Goal: Task Accomplishment & Management: Manage account settings

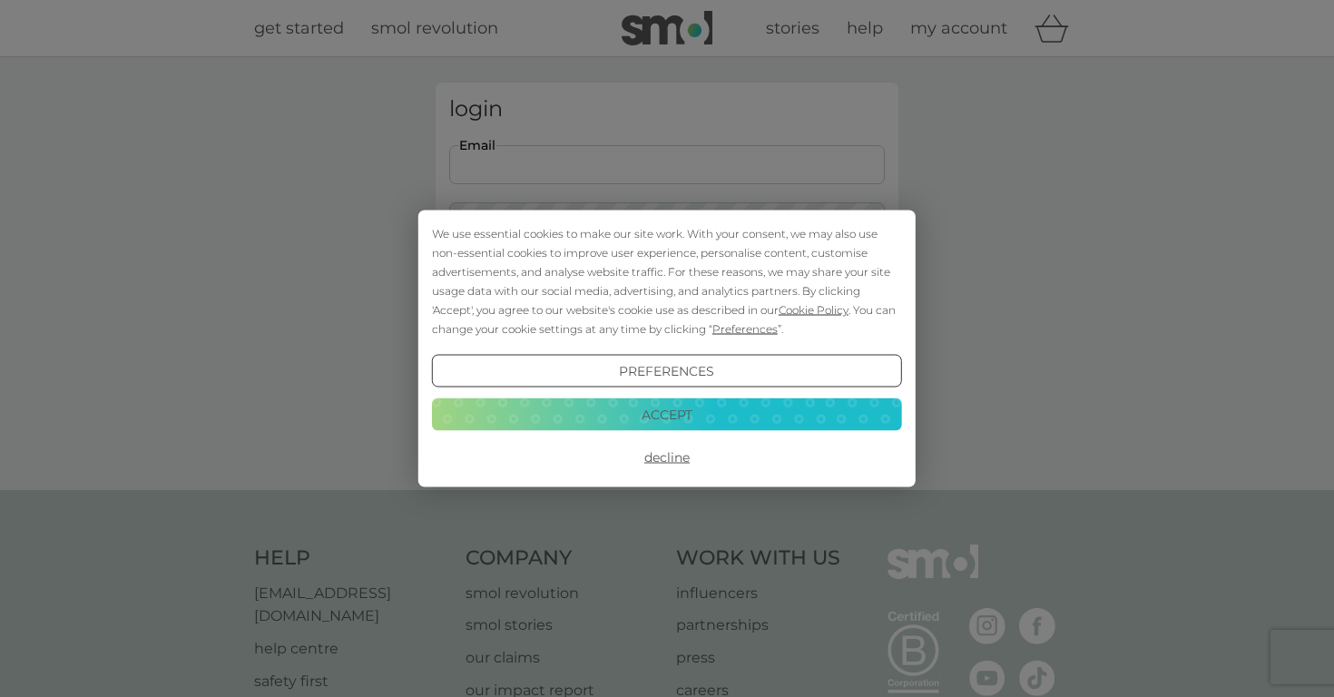
click at [703, 419] on button "Accept" at bounding box center [667, 414] width 470 height 33
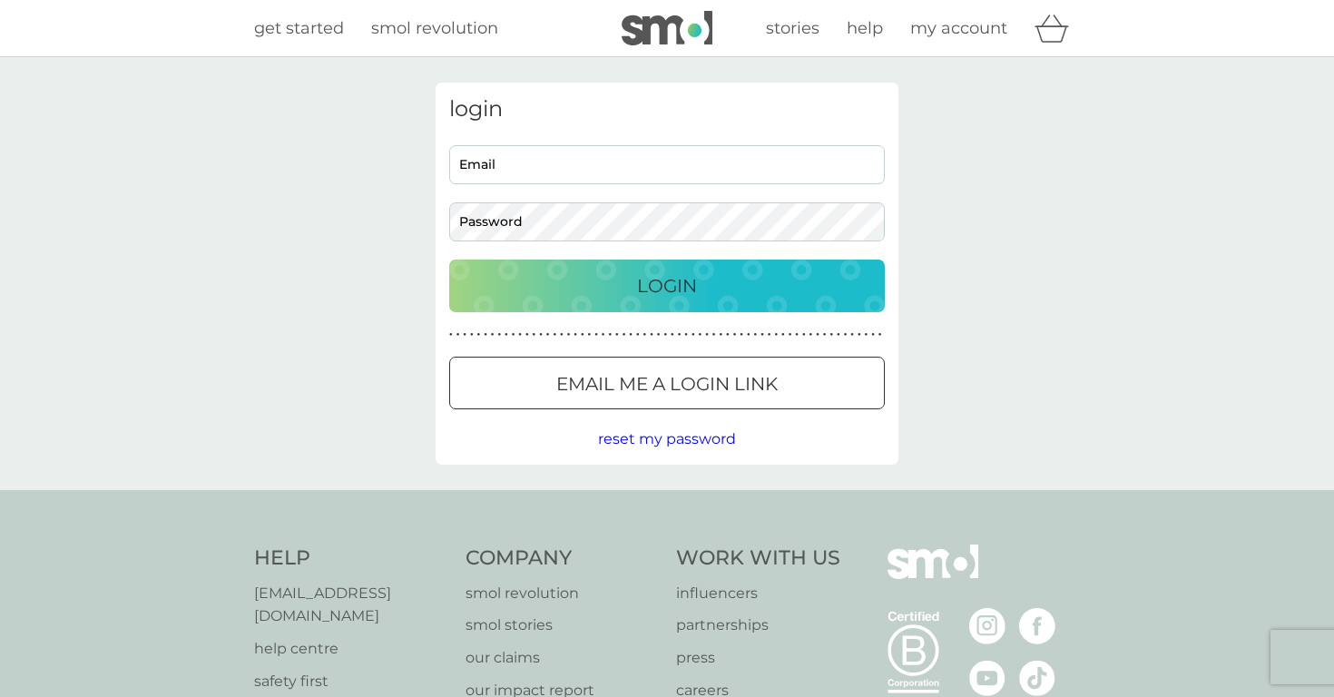
click at [601, 145] on input "Email" at bounding box center [667, 164] width 436 height 39
type input "[EMAIL_ADDRESS][DOMAIN_NAME]"
click at [667, 285] on button "Login" at bounding box center [667, 286] width 436 height 53
click at [544, 155] on input "Email" at bounding box center [667, 164] width 436 height 39
type input "grac"
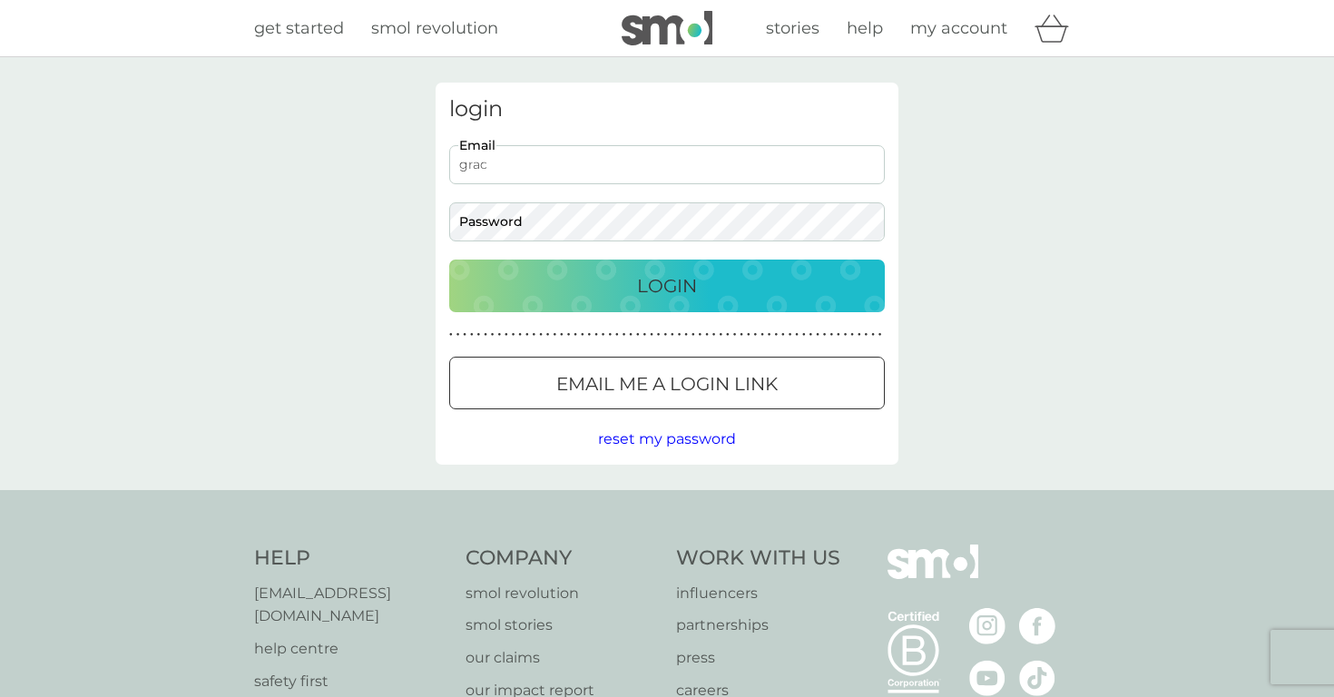
click at [587, 378] on p "Email me a login link" at bounding box center [666, 383] width 221 height 29
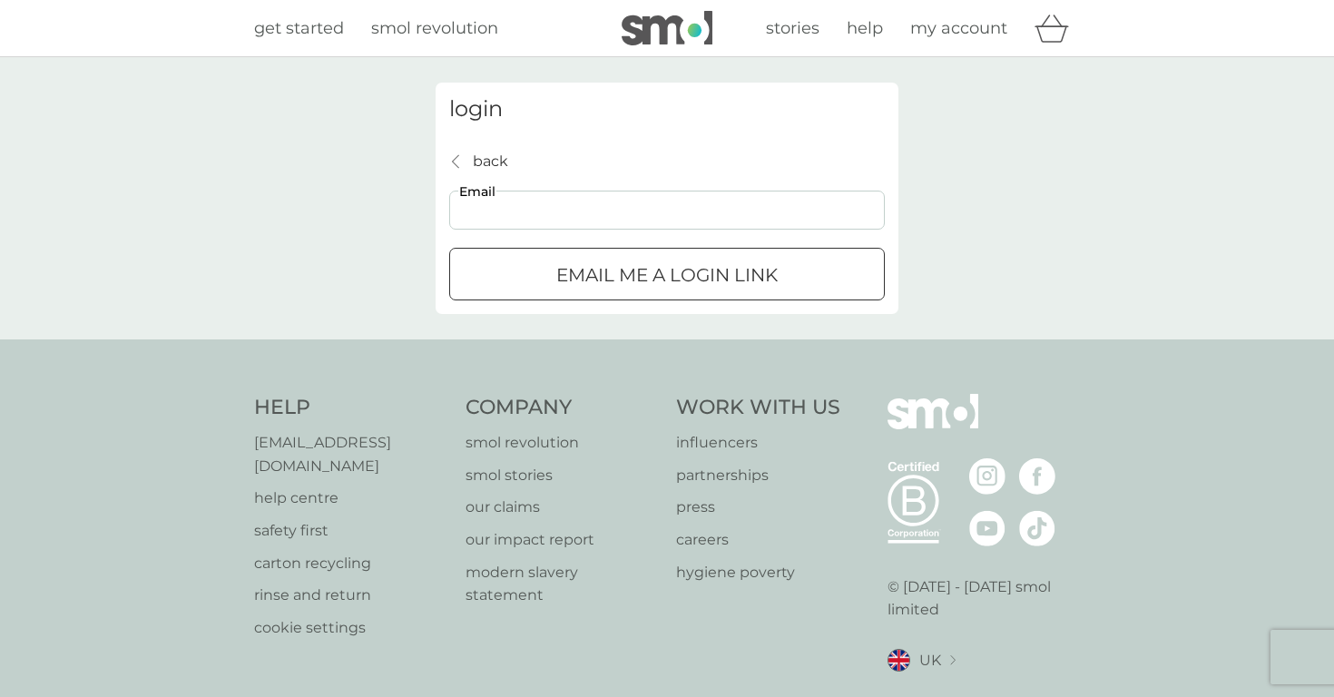
click at [590, 210] on input "Email" at bounding box center [667, 210] width 436 height 39
type input "[EMAIL_ADDRESS][DOMAIN_NAME]"
click at [667, 273] on button "Email me a login link" at bounding box center [667, 274] width 436 height 53
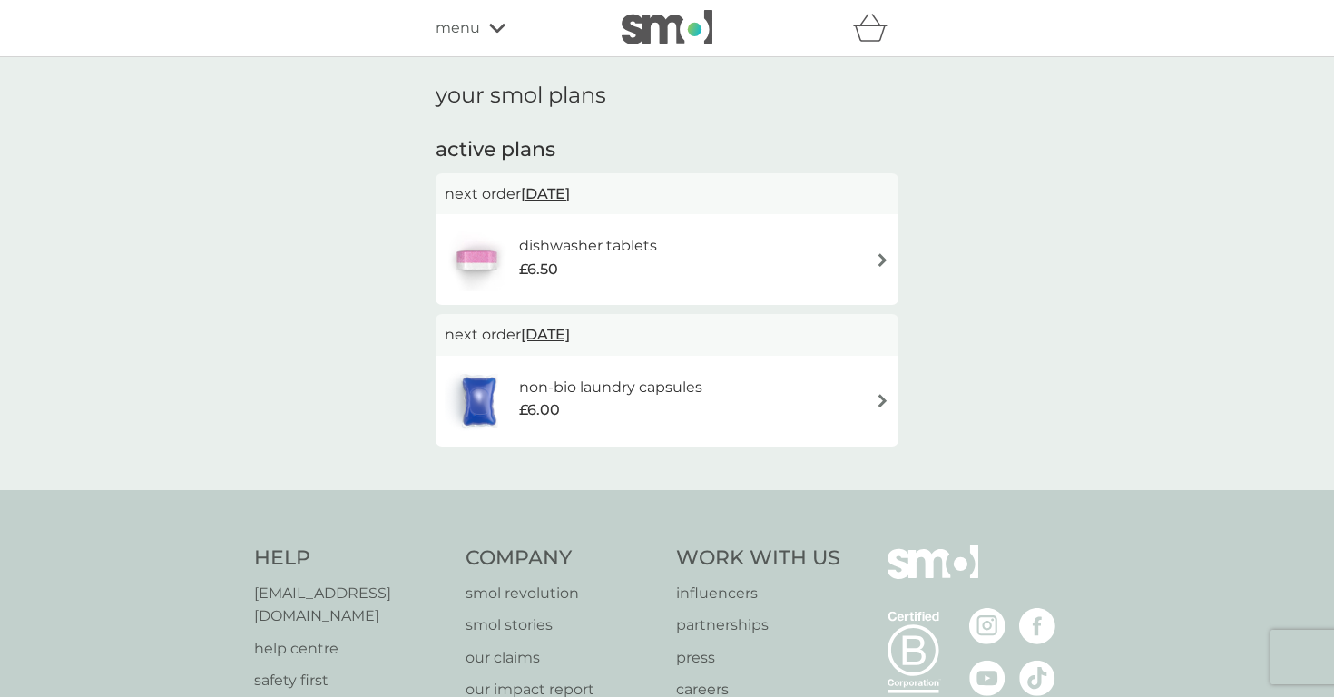
click at [608, 234] on h6 "dishwasher tablets" at bounding box center [588, 246] width 138 height 24
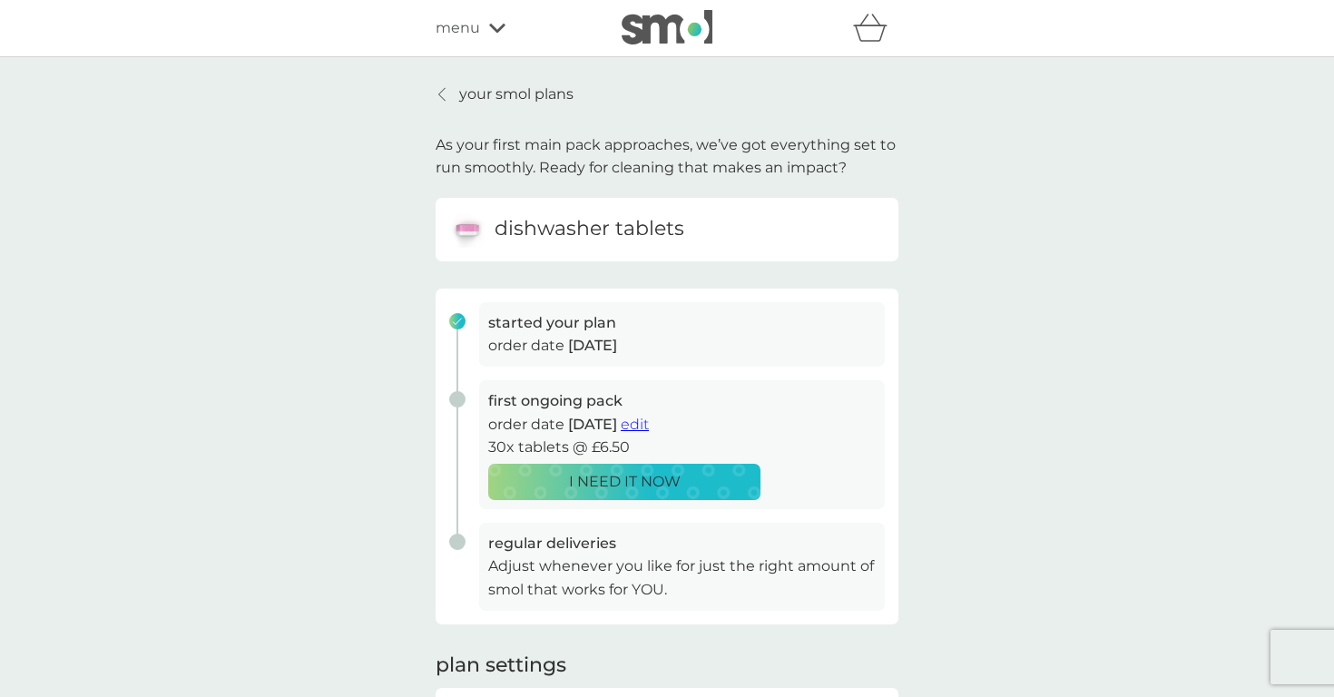
click at [649, 419] on span "edit" at bounding box center [635, 424] width 28 height 17
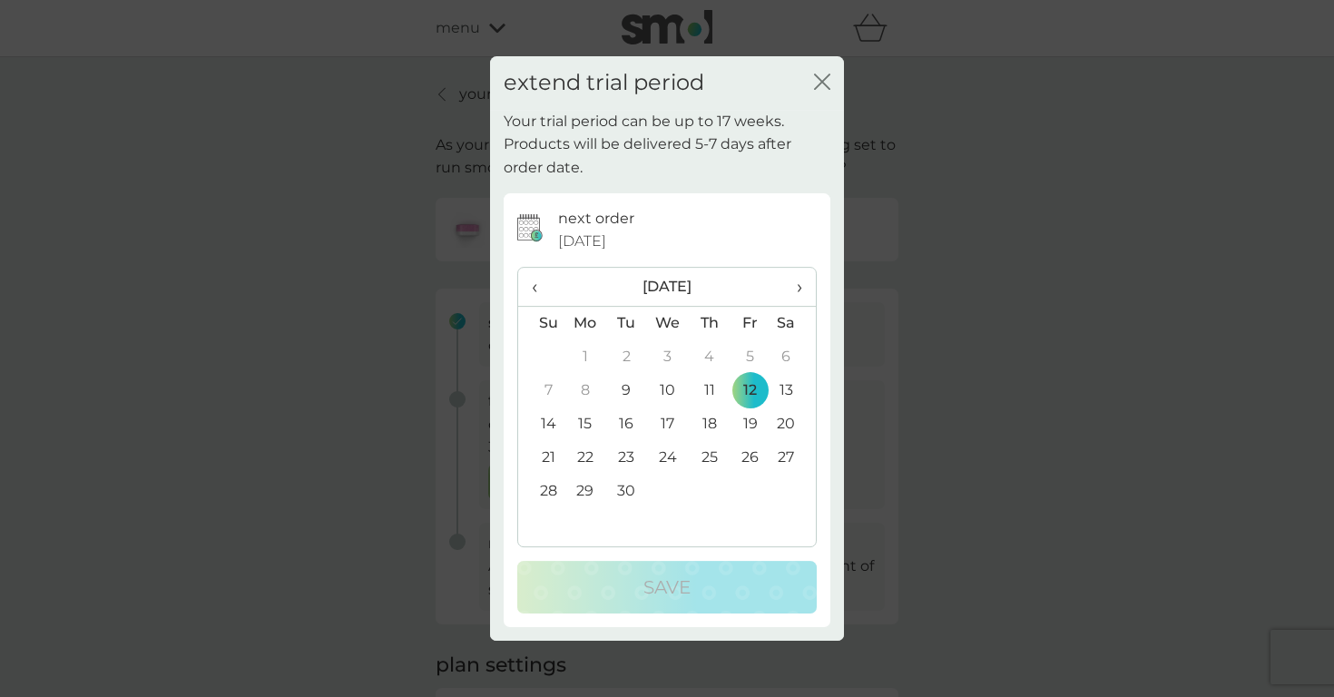
click at [796, 290] on span "›" at bounding box center [793, 287] width 18 height 38
click at [533, 271] on span "‹" at bounding box center [541, 287] width 19 height 38
click at [809, 289] on th "›" at bounding box center [793, 287] width 45 height 39
click at [625, 489] on td "28" at bounding box center [626, 492] width 41 height 34
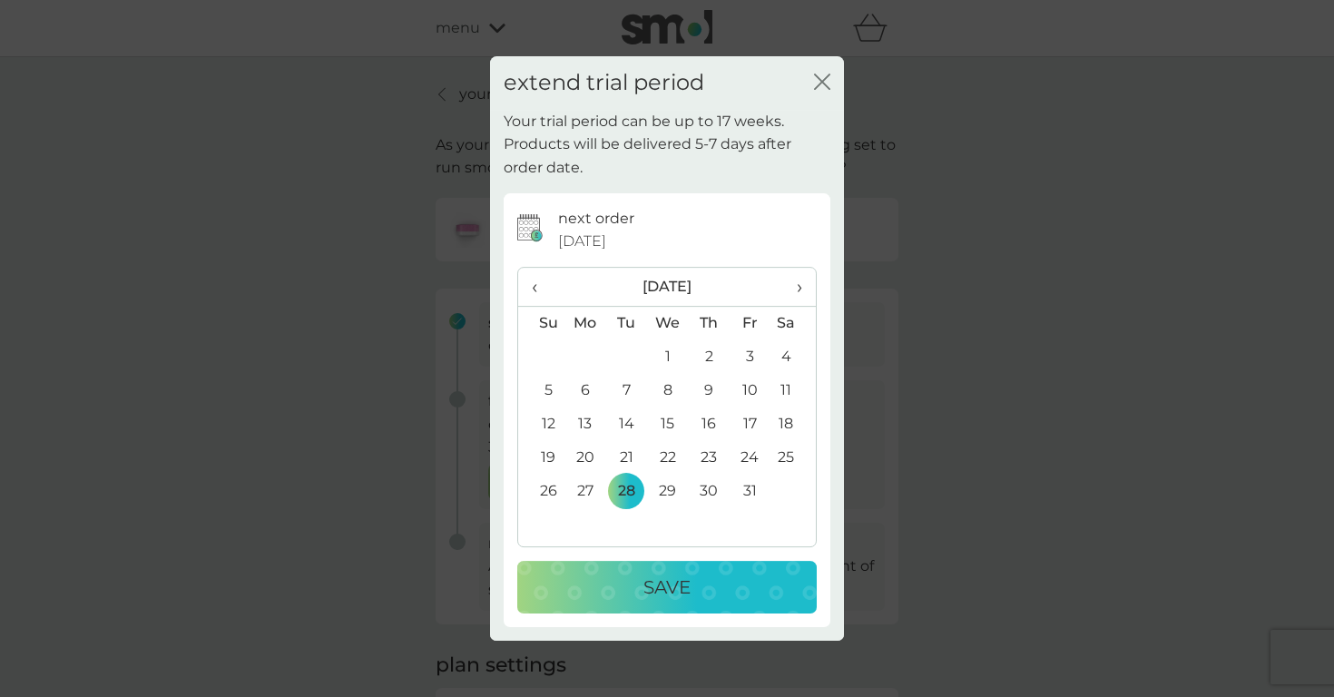
click at [646, 590] on p "Save" at bounding box center [667, 587] width 47 height 29
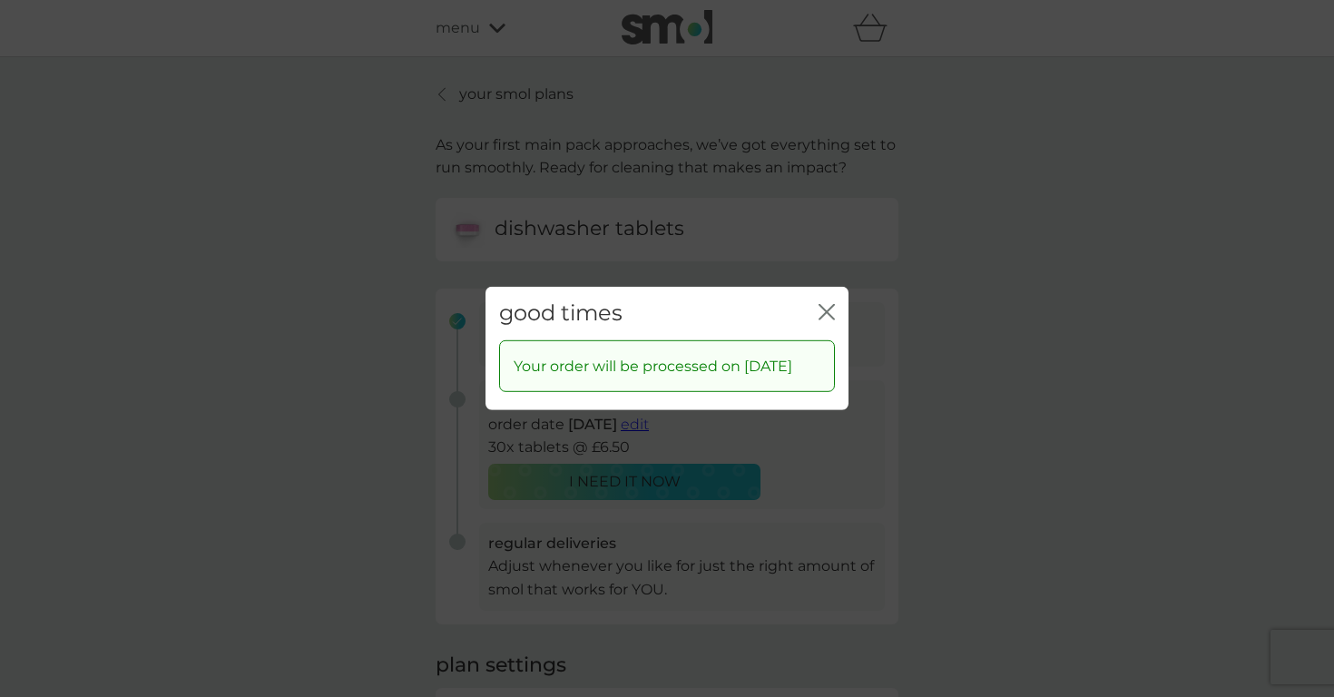
click at [830, 304] on icon "close" at bounding box center [827, 312] width 16 height 16
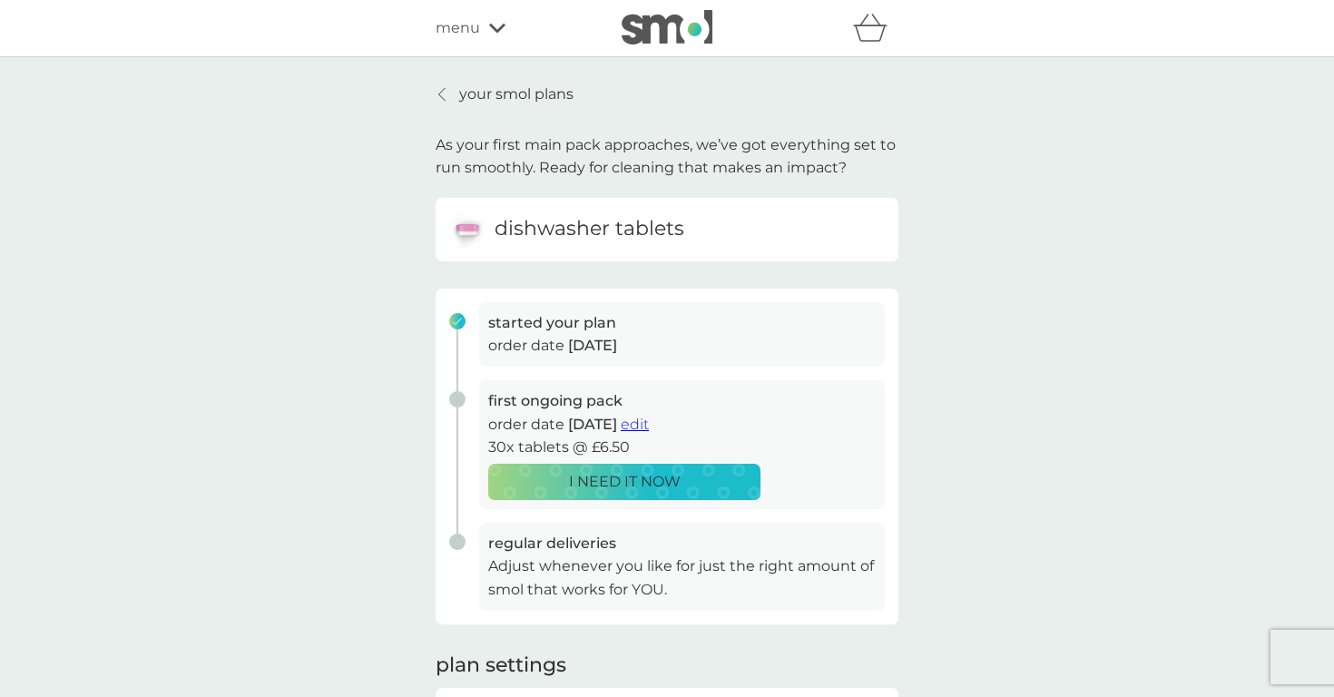
click at [481, 92] on p "your smol plans" at bounding box center [516, 95] width 114 height 24
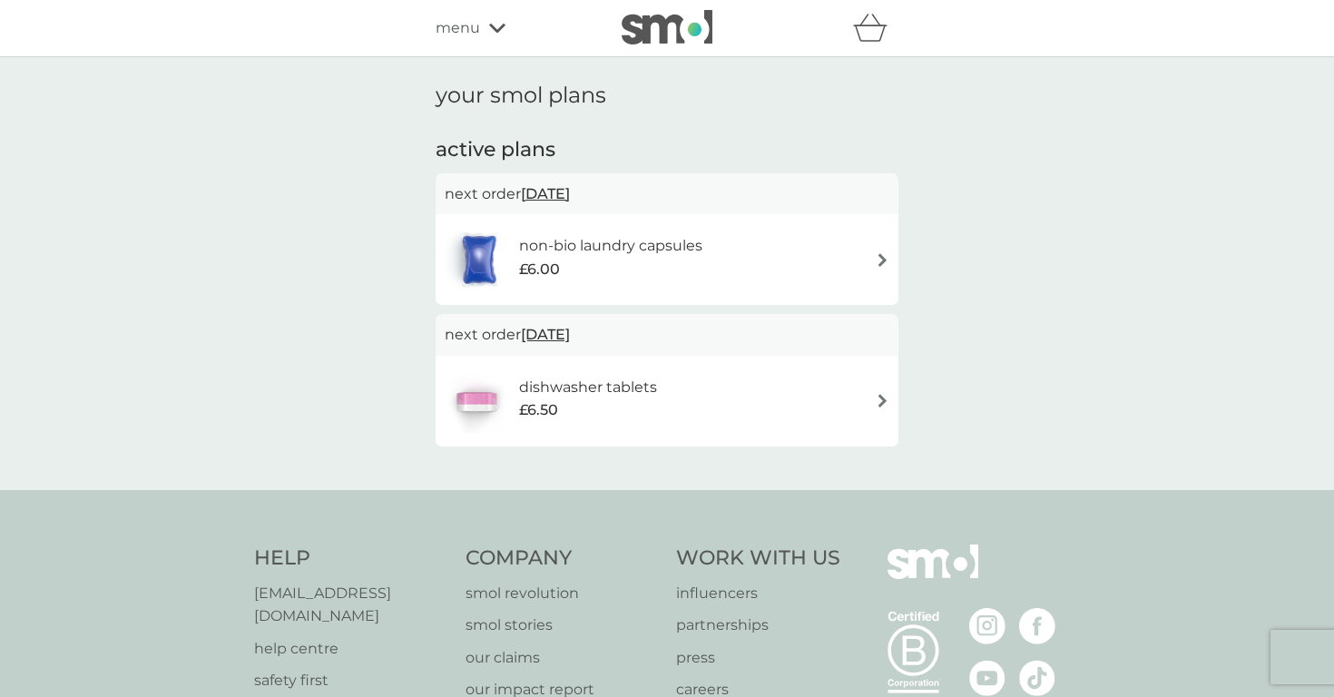
click at [575, 262] on div "£6.00" at bounding box center [610, 270] width 183 height 24
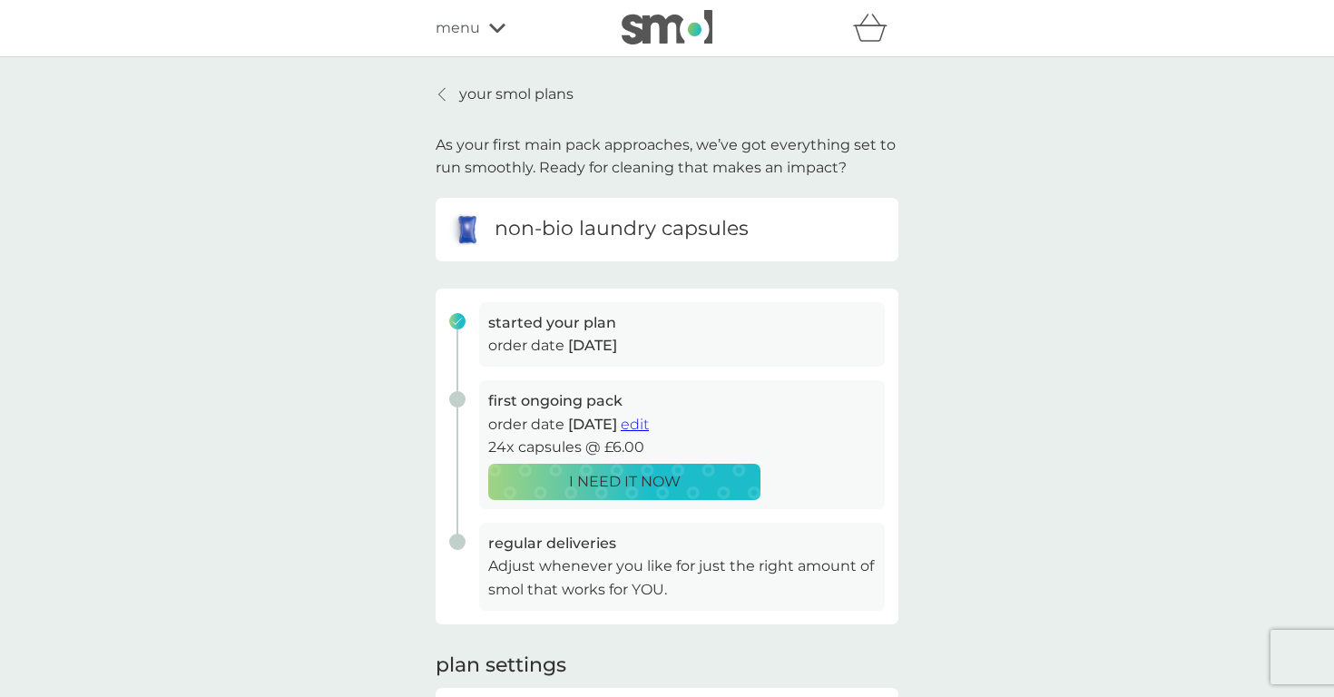
click at [649, 418] on span "edit" at bounding box center [635, 424] width 28 height 17
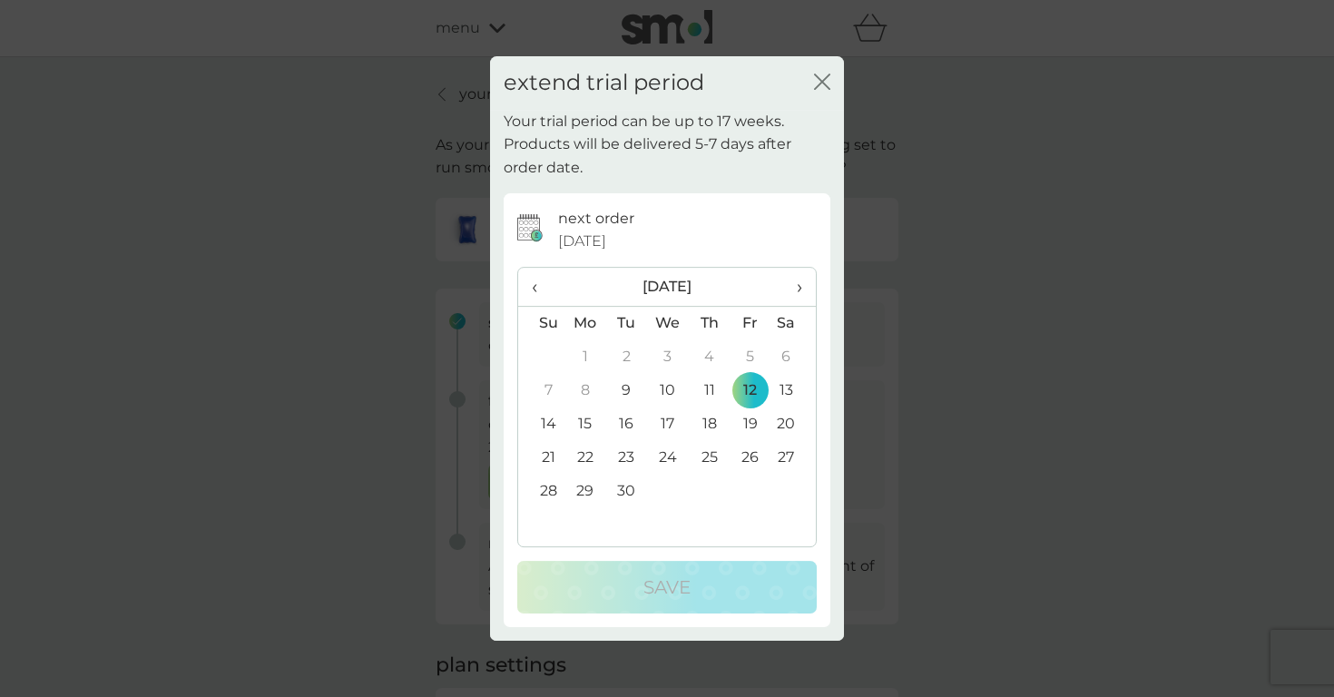
click at [821, 77] on icon "close" at bounding box center [822, 82] width 16 height 16
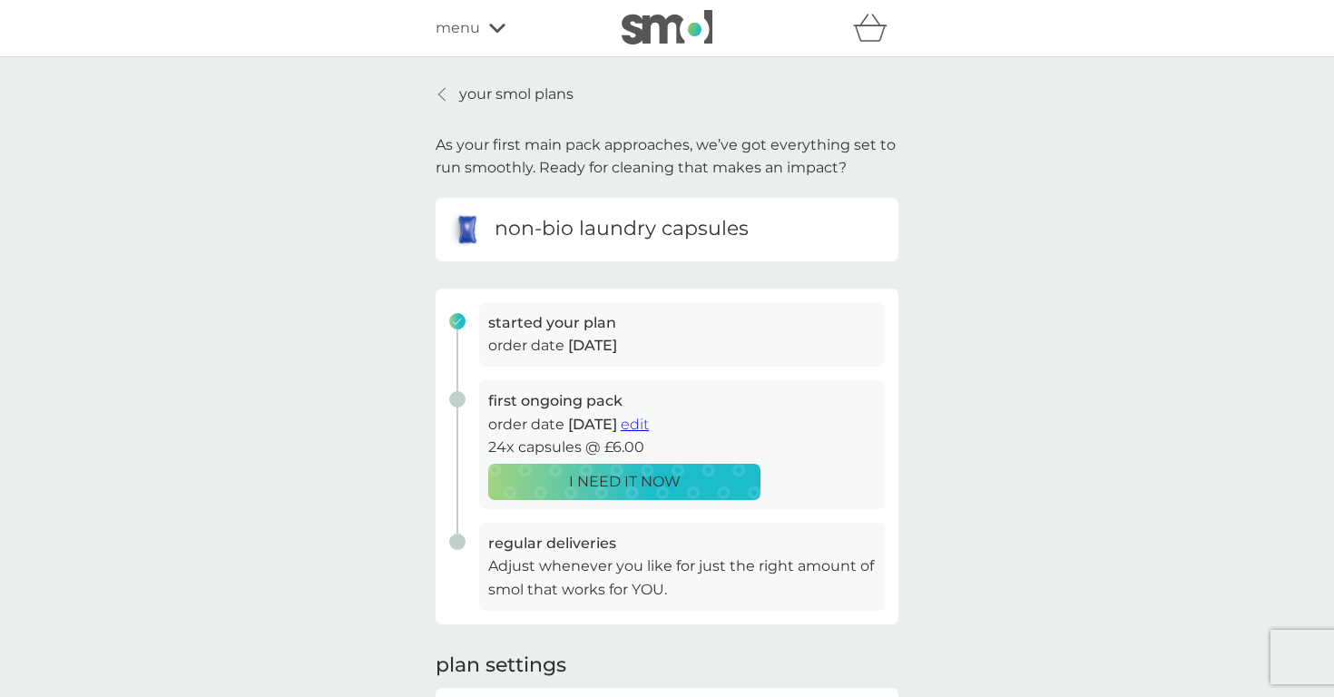
click at [649, 424] on span "edit" at bounding box center [635, 424] width 28 height 17
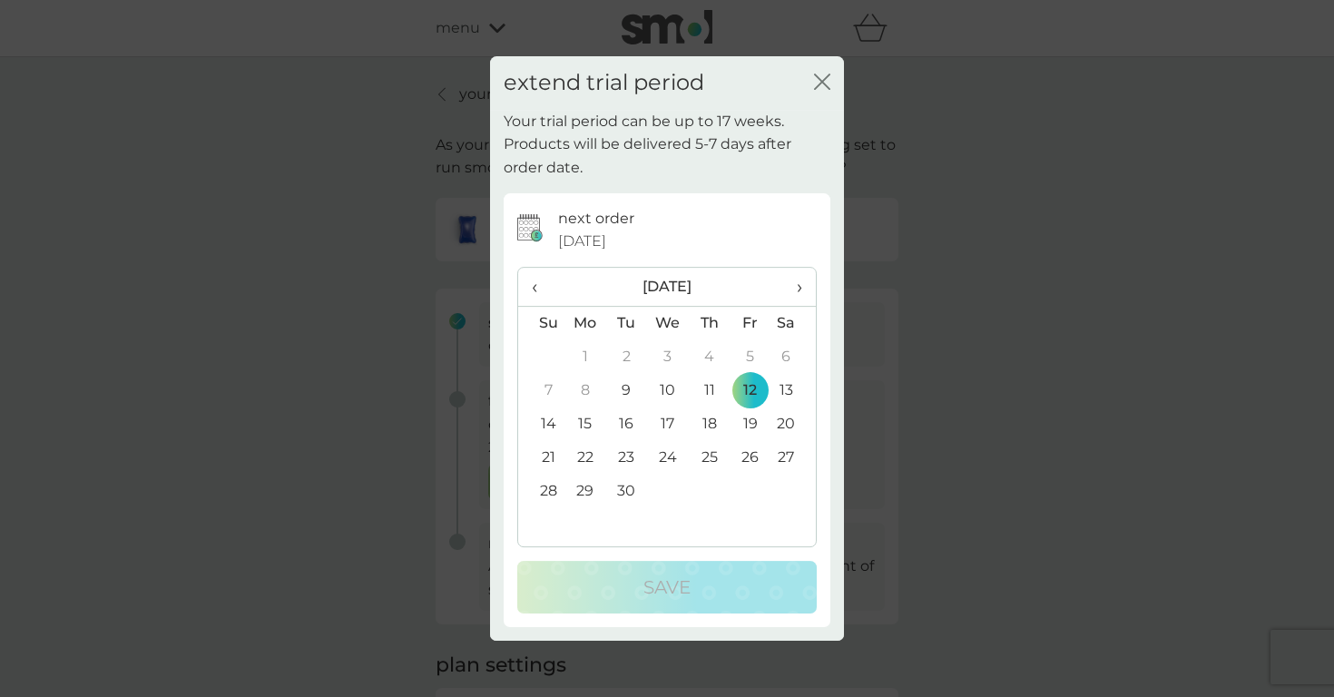
click at [798, 285] on span "›" at bounding box center [793, 287] width 18 height 38
click at [624, 486] on td "28" at bounding box center [626, 492] width 41 height 34
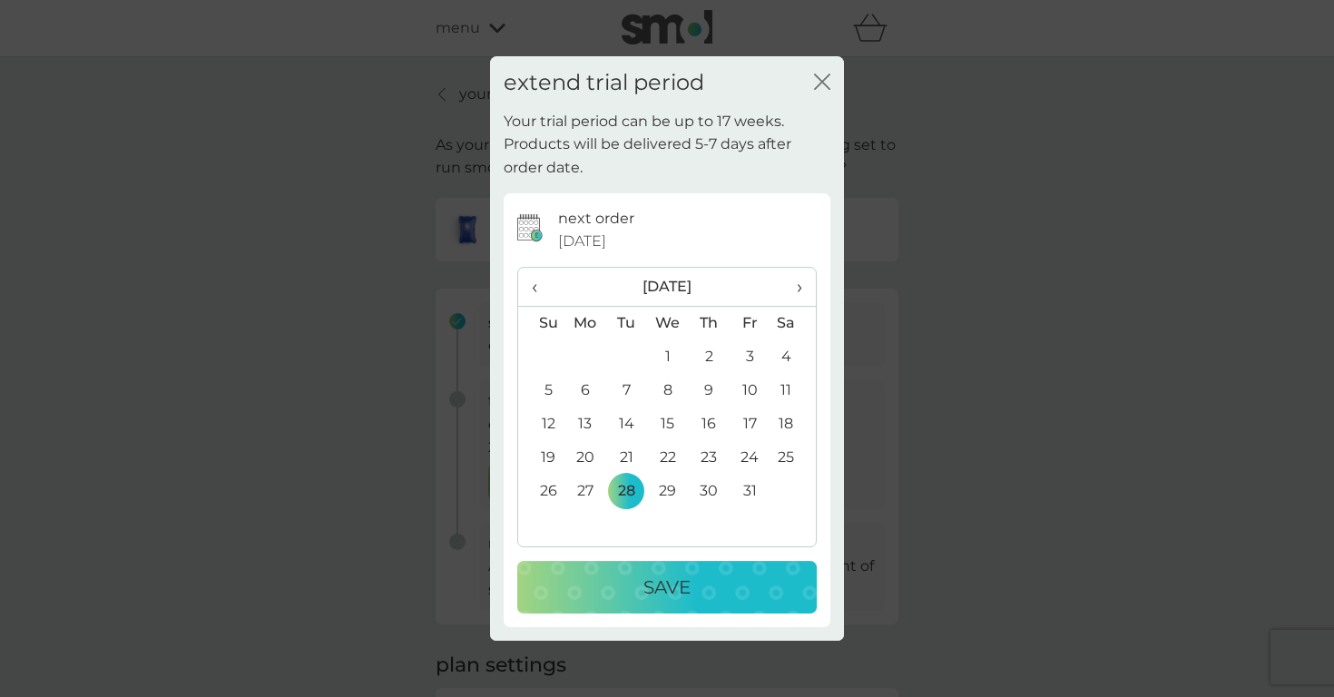
click at [637, 588] on div "Save" at bounding box center [666, 587] width 263 height 29
